Goal: Navigation & Orientation: Find specific page/section

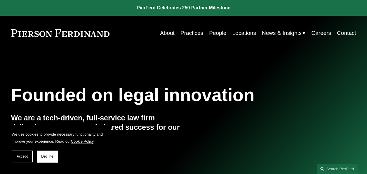
click at [352, 32] on link "Contact" at bounding box center [346, 32] width 19 height 11
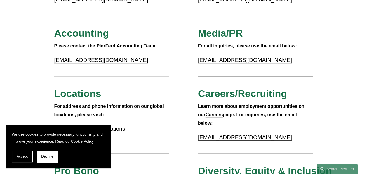
scroll to position [108, 0]
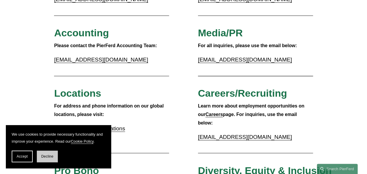
click at [53, 153] on button "Decline" at bounding box center [47, 156] width 21 height 12
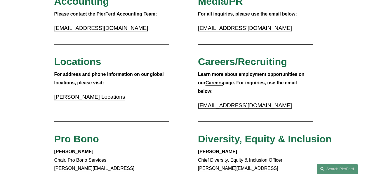
scroll to position [0, 0]
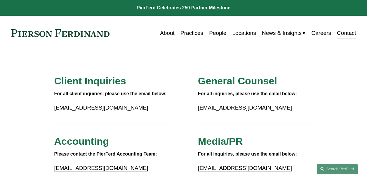
click at [161, 31] on link "About" at bounding box center [167, 32] width 15 height 11
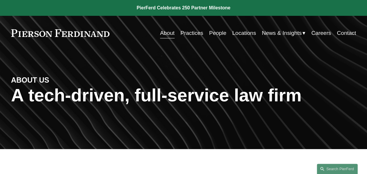
click at [221, 31] on link "People" at bounding box center [217, 32] width 17 height 11
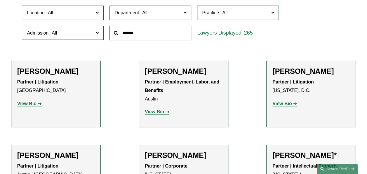
scroll to position [174, 0]
click at [34, 106] on strong "View Bio" at bounding box center [26, 103] width 19 height 5
click at [215, 15] on span "Practice" at bounding box center [210, 13] width 17 height 5
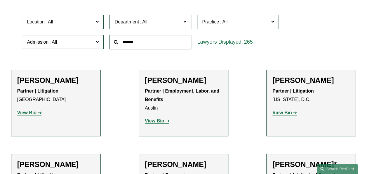
scroll to position [1163, 0]
click at [320, 30] on div "Location All Atlanta Austin Bellevue Boston Charlotte Chicago Cincinnati Clevel…" at bounding box center [183, 32] width 329 height 40
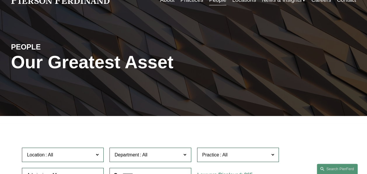
scroll to position [0, 0]
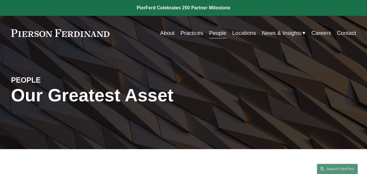
click at [193, 32] on link "Practices" at bounding box center [192, 32] width 23 height 11
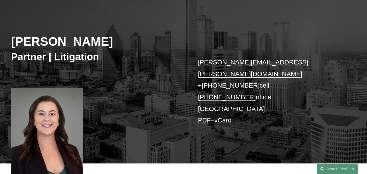
scroll to position [57, 0]
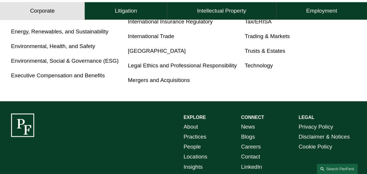
scroll to position [376, 0]
